Goal: Task Accomplishment & Management: Use online tool/utility

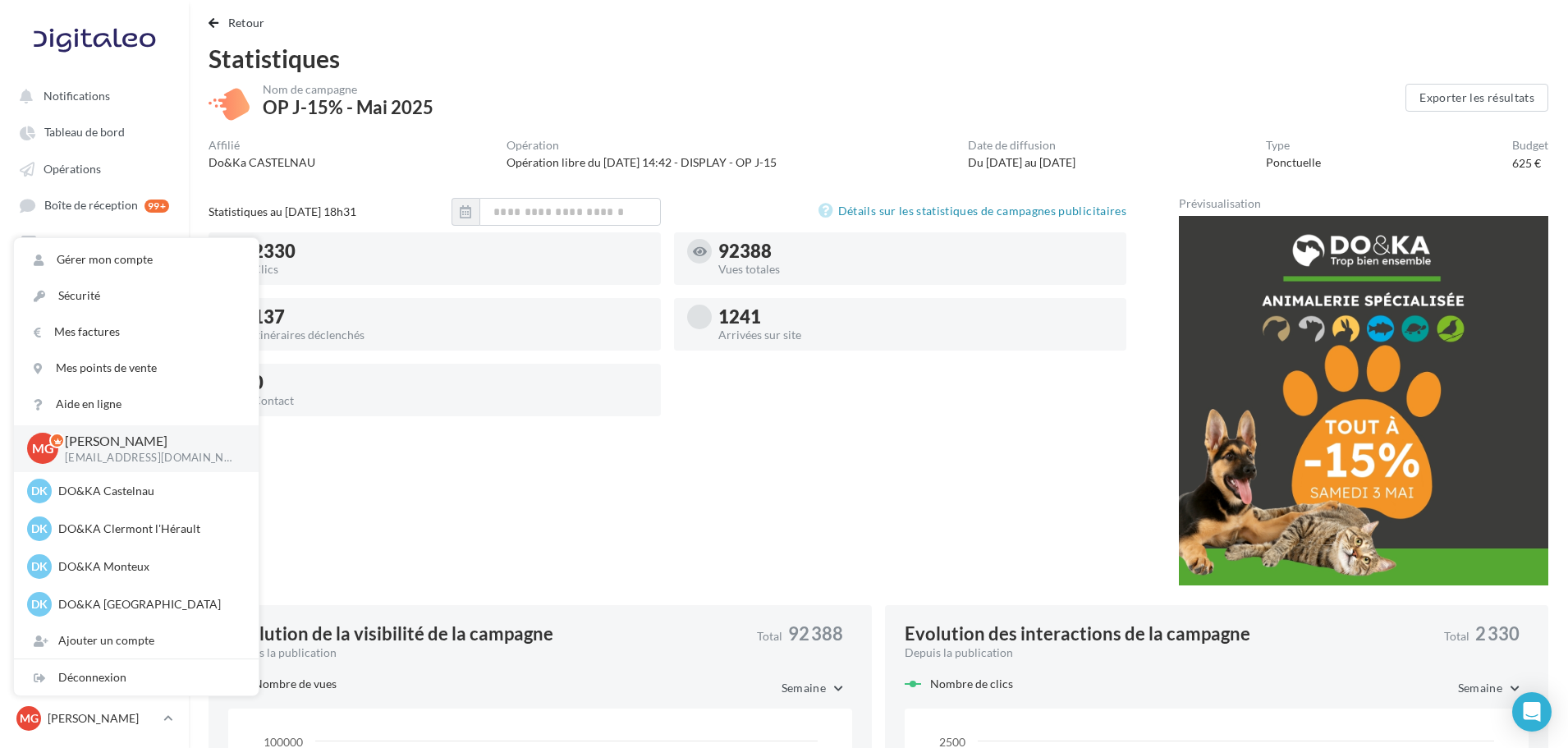
click at [284, 472] on div "Statistiques au [DATE] 18h31 Détails sur les statistiques de campagnes publicit…" at bounding box center [667, 398] width 917 height 400
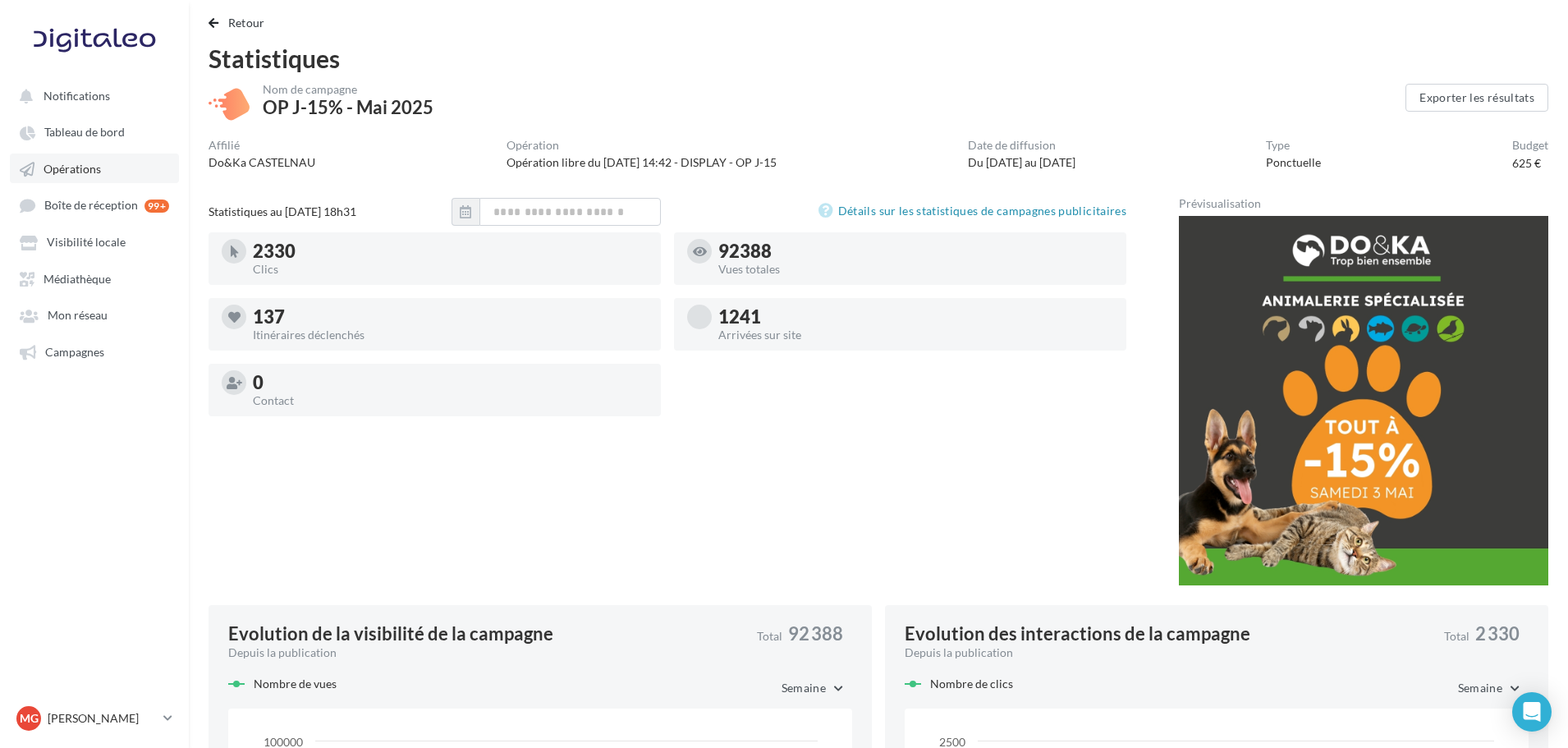
click at [77, 169] on span "Opérations" at bounding box center [71, 169] width 57 height 14
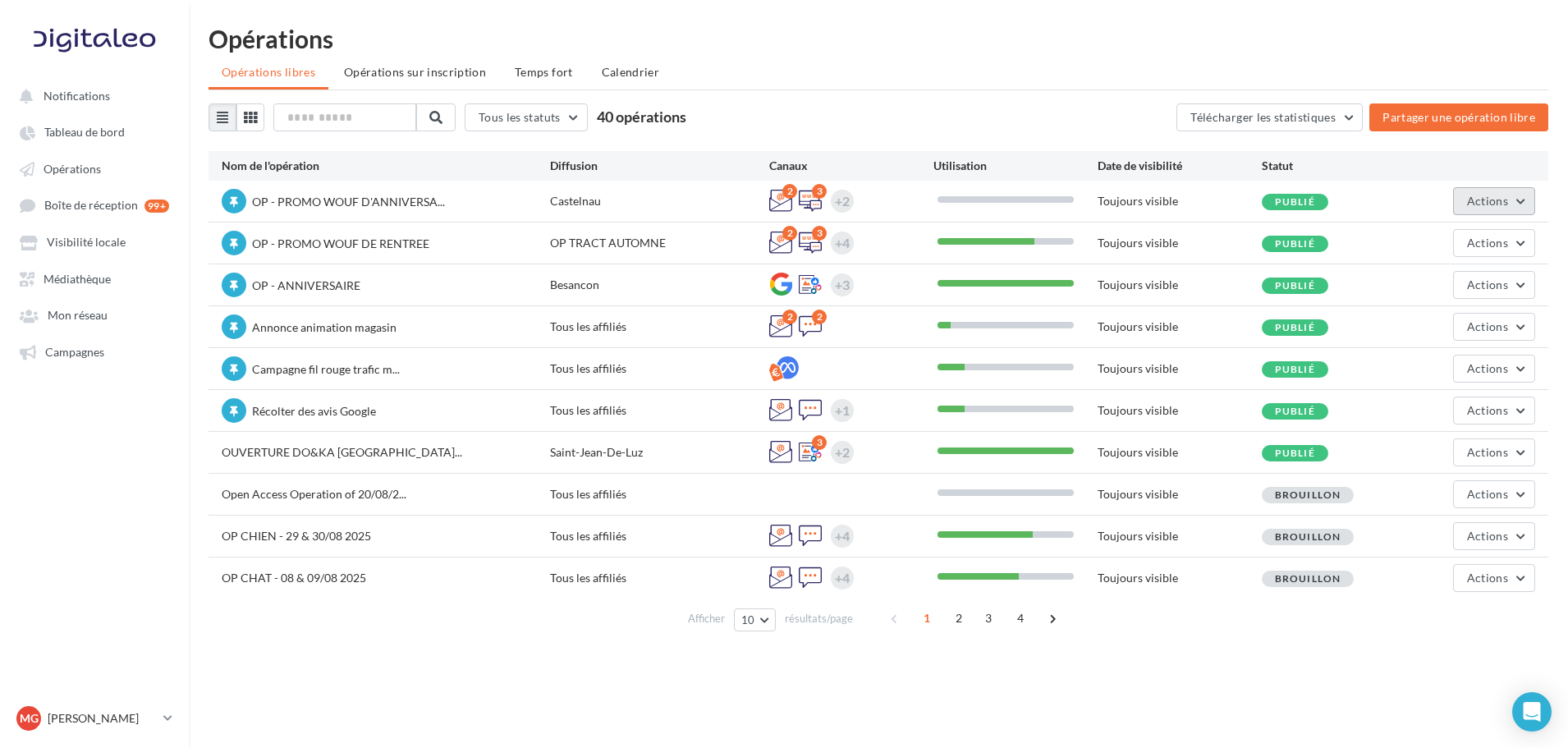
click at [1524, 211] on button "Actions" at bounding box center [1493, 202] width 82 height 28
click at [1472, 246] on button "Editer" at bounding box center [1448, 239] width 174 height 43
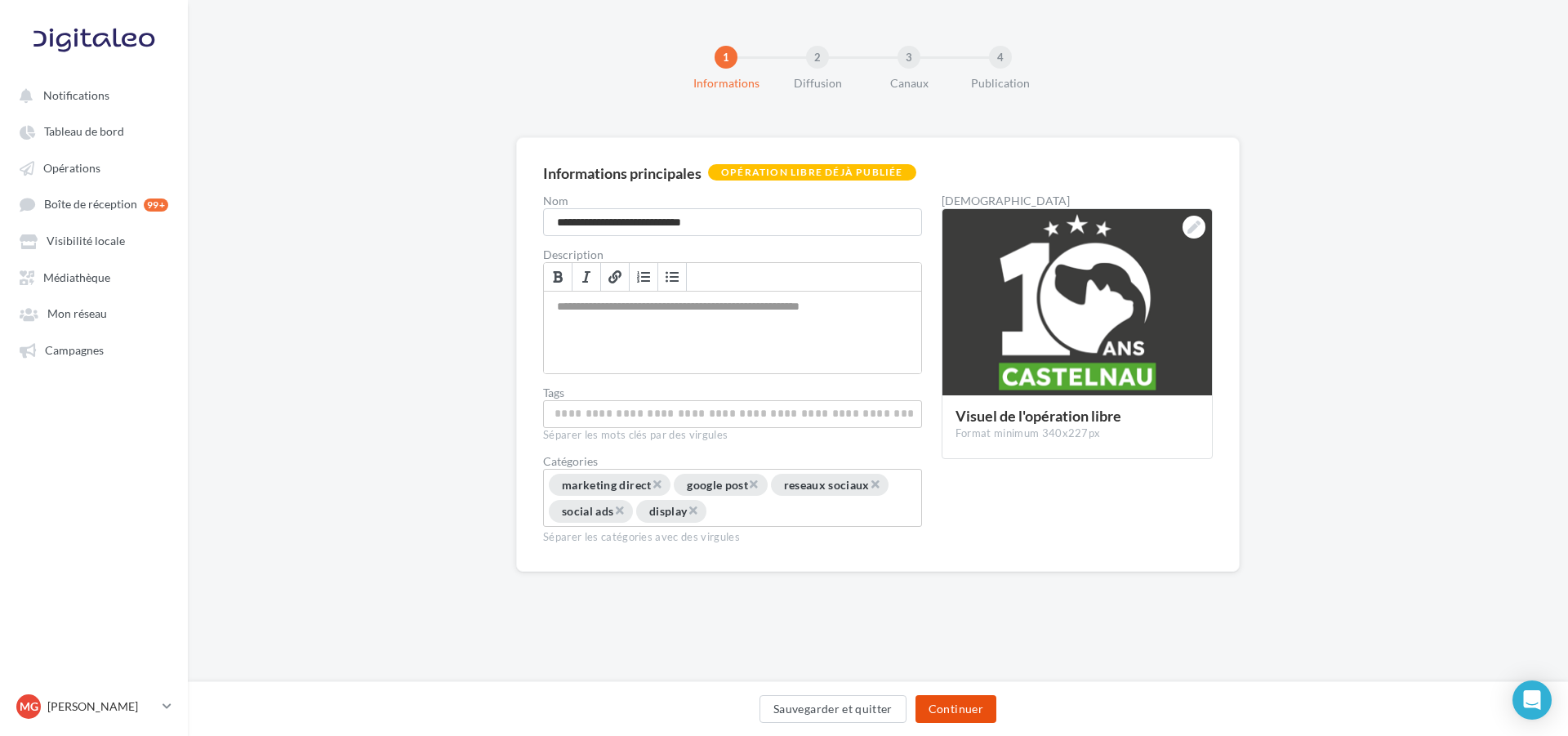
click at [953, 706] on button "Continuer" at bounding box center [956, 709] width 80 height 28
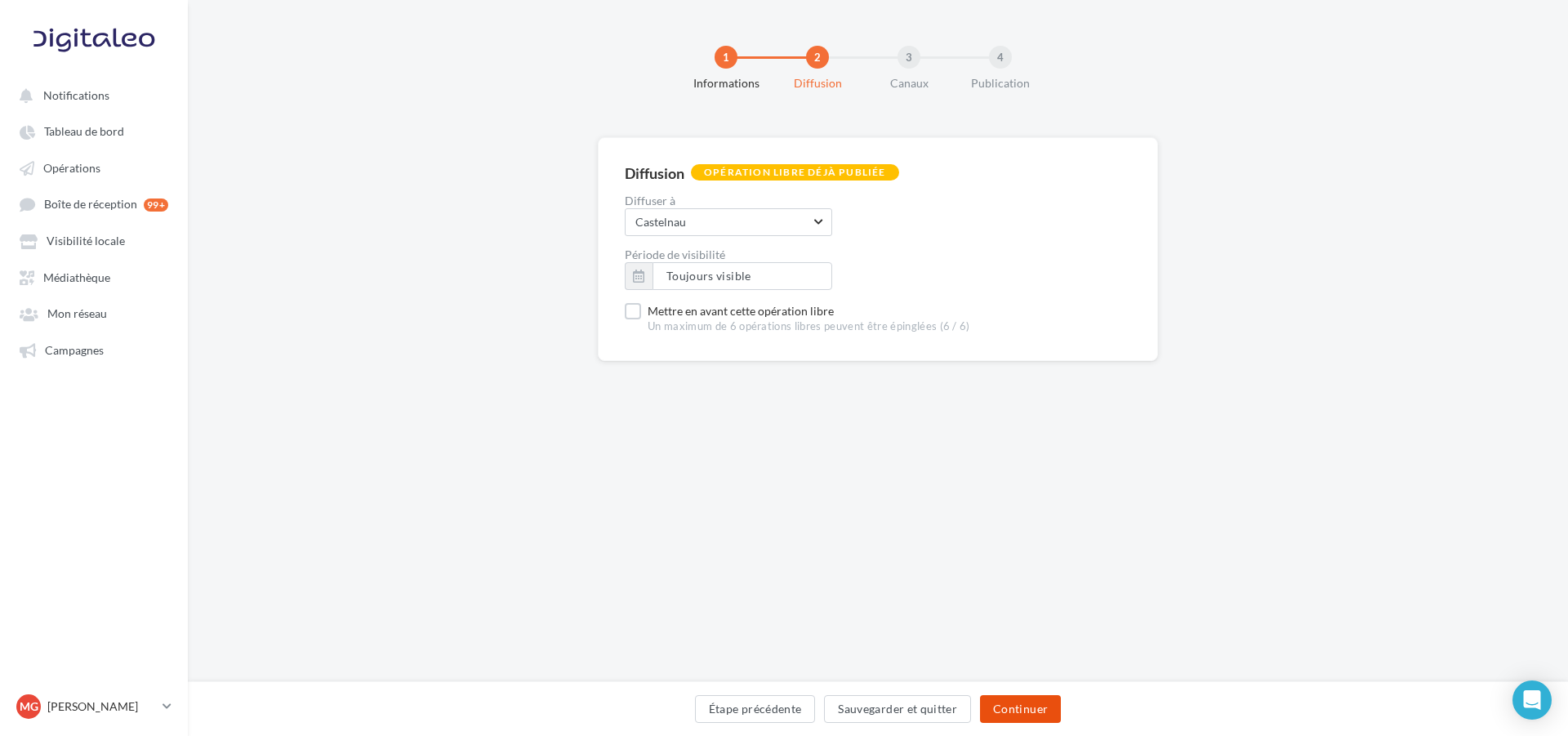
click at [1000, 707] on button "Continuer" at bounding box center [1020, 709] width 80 height 28
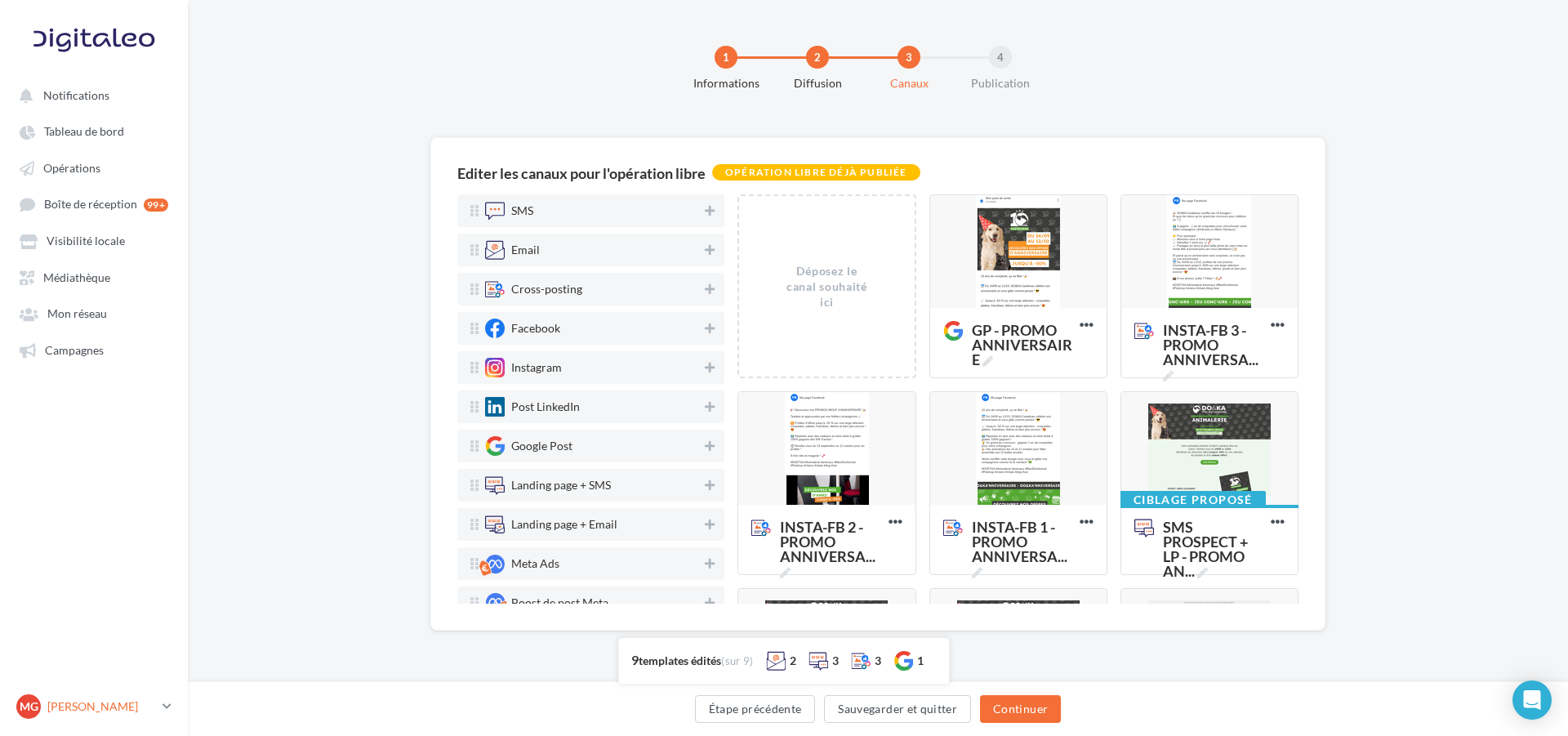
click at [123, 710] on p "[PERSON_NAME]" at bounding box center [102, 706] width 108 height 17
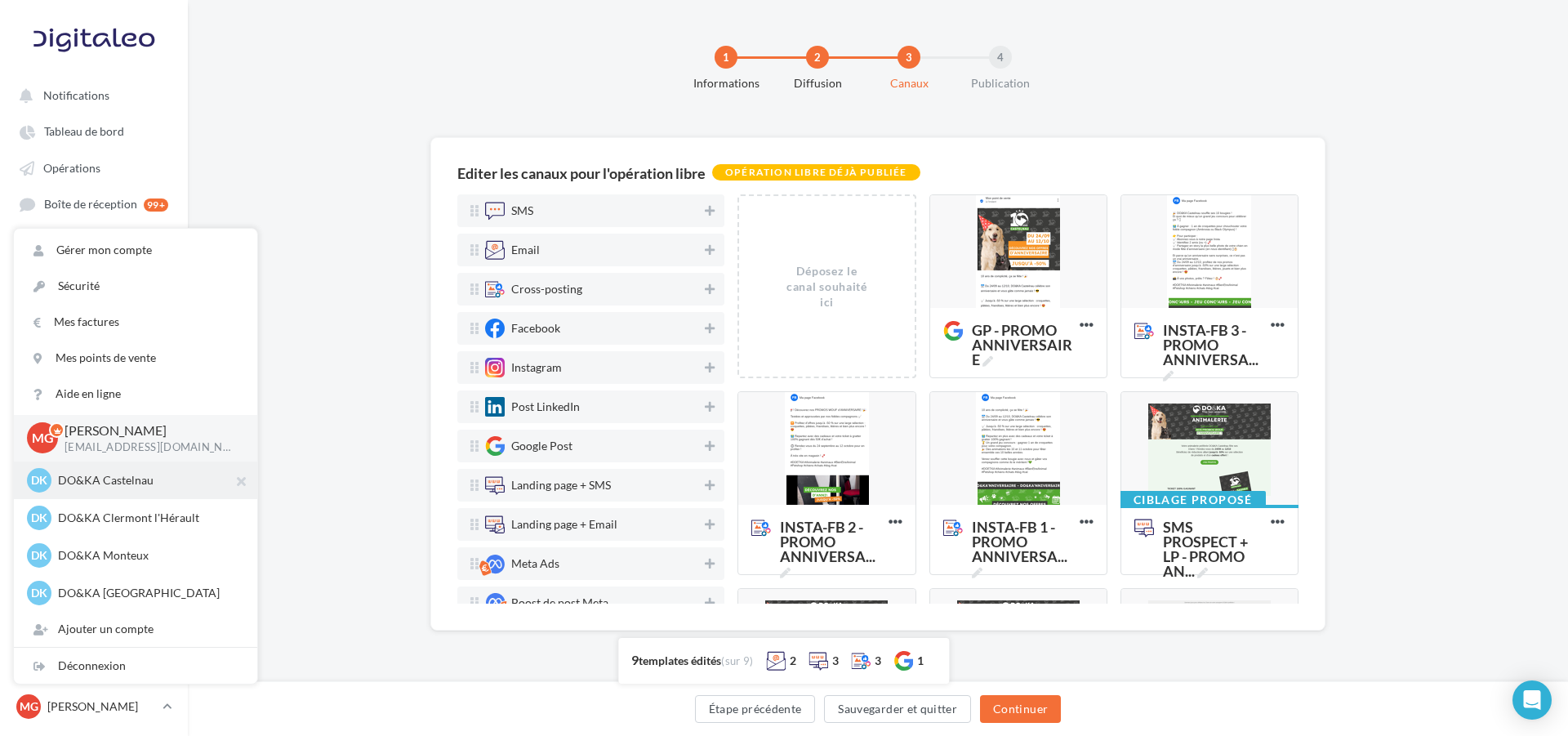
click at [133, 488] on p "DO&KA Castelnau" at bounding box center [147, 480] width 179 height 17
